Goal: Complete application form

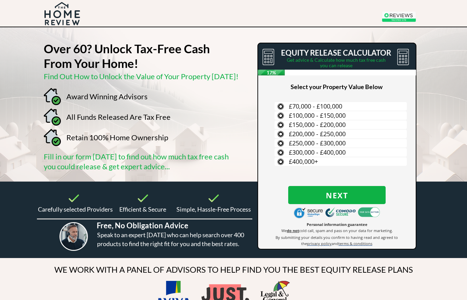
click at [341, 152] on span "£300,000 - £400,000" at bounding box center [317, 152] width 57 height 8
click at [0, 0] on input "£300,000 - £400,000" at bounding box center [0, 0] width 0 height 0
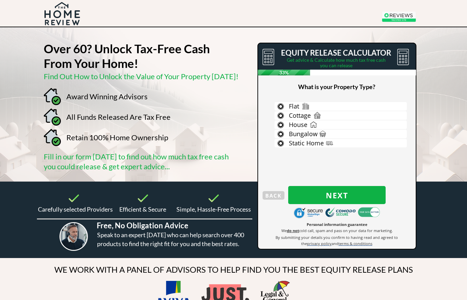
click at [284, 121] on label "House" at bounding box center [340, 125] width 132 height 9
click at [0, 0] on input "House" at bounding box center [0, 0] width 0 height 0
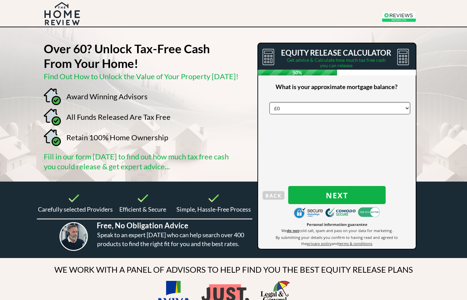
click at [283, 105] on select "£0 £5,000 £10,000 £15,000 £20,000 £25,000 £30,000 £35,000 £40,000 £45,000 £50,0…" at bounding box center [339, 108] width 141 height 12
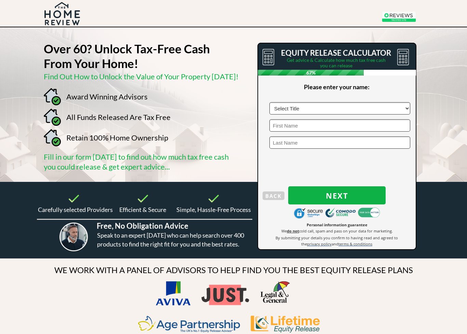
click at [402, 111] on select "Select Title Mr Mrs Ms Miss Dr [PERSON_NAME]" at bounding box center [339, 108] width 141 height 12
select select "Mr"
click at [361, 127] on input "text" at bounding box center [339, 125] width 141 height 12
type input "[PERSON_NAME]"
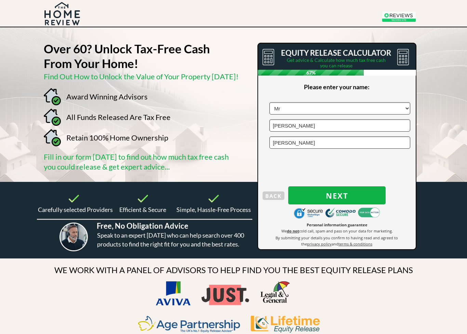
click at [357, 195] on span "Next" at bounding box center [336, 195] width 97 height 9
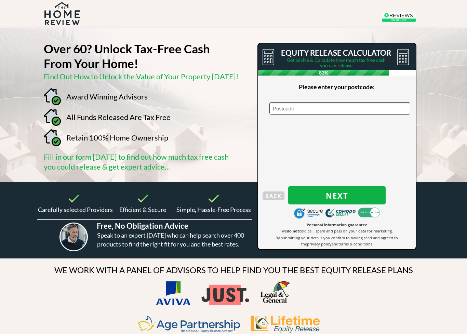
click at [286, 111] on input "text" at bounding box center [339, 108] width 141 height 12
type input "Sn110ft"
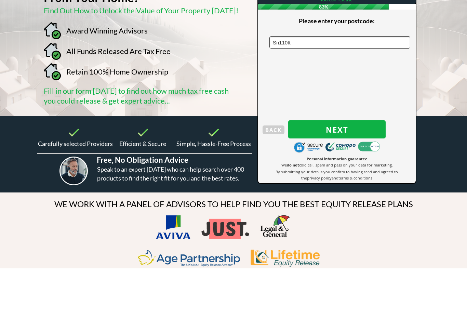
click at [355, 191] on span "Next" at bounding box center [336, 195] width 97 height 9
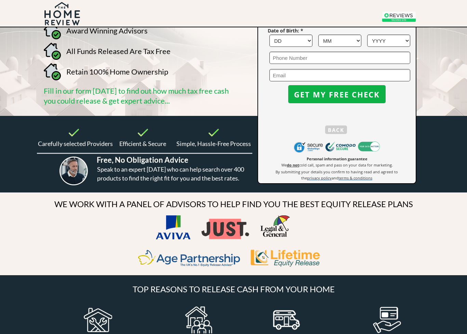
click at [308, 40] on select "DD 1 2 3 4 5 6 7 8 9 10 11 12 13 14 15 16 17 18 19 20 21 22 23 24 25 26 27 28 2…" at bounding box center [290, 41] width 43 height 12
select select "1"
click at [343, 39] on select "MM 1 2 3 4 5 6 7 8 9 10 11 12" at bounding box center [339, 41] width 43 height 12
select select "7"
click at [393, 43] on select "YYYY 1966 1965 1964 1963 1962 1961 1960 1959 1958 1957 1956 1955 1954 1953 1952…" at bounding box center [388, 41] width 43 height 12
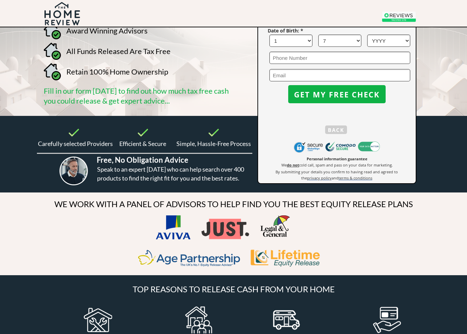
select select "1962"
click at [303, 56] on input "tel" at bounding box center [339, 58] width 141 height 12
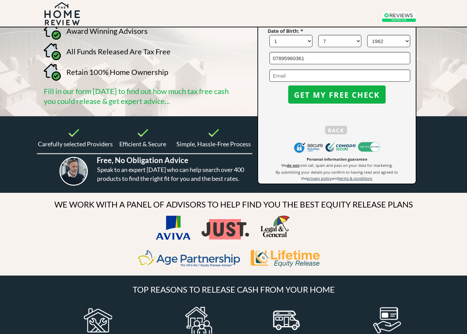
type input "07895960361"
click at [296, 75] on input "email" at bounding box center [339, 75] width 141 height 12
type input "[EMAIL_ADDRESS][DOMAIN_NAME]"
click at [363, 95] on span "GET MY FREE CHECK" at bounding box center [336, 94] width 97 height 9
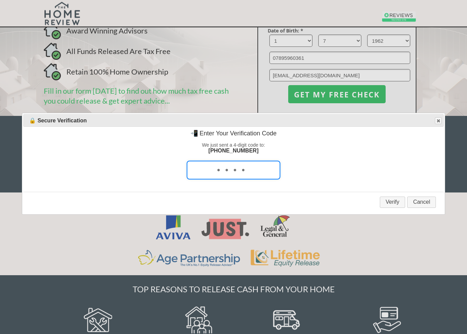
scroll to position [66, 0]
click at [426, 208] on button "Cancel" at bounding box center [421, 201] width 29 height 11
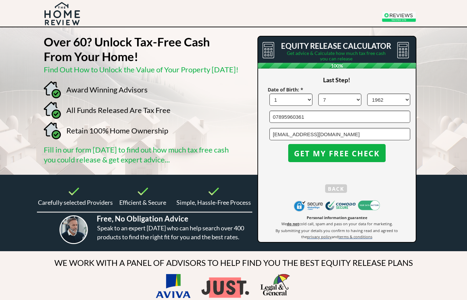
scroll to position [0, 0]
